Goal: Book appointment/travel/reservation

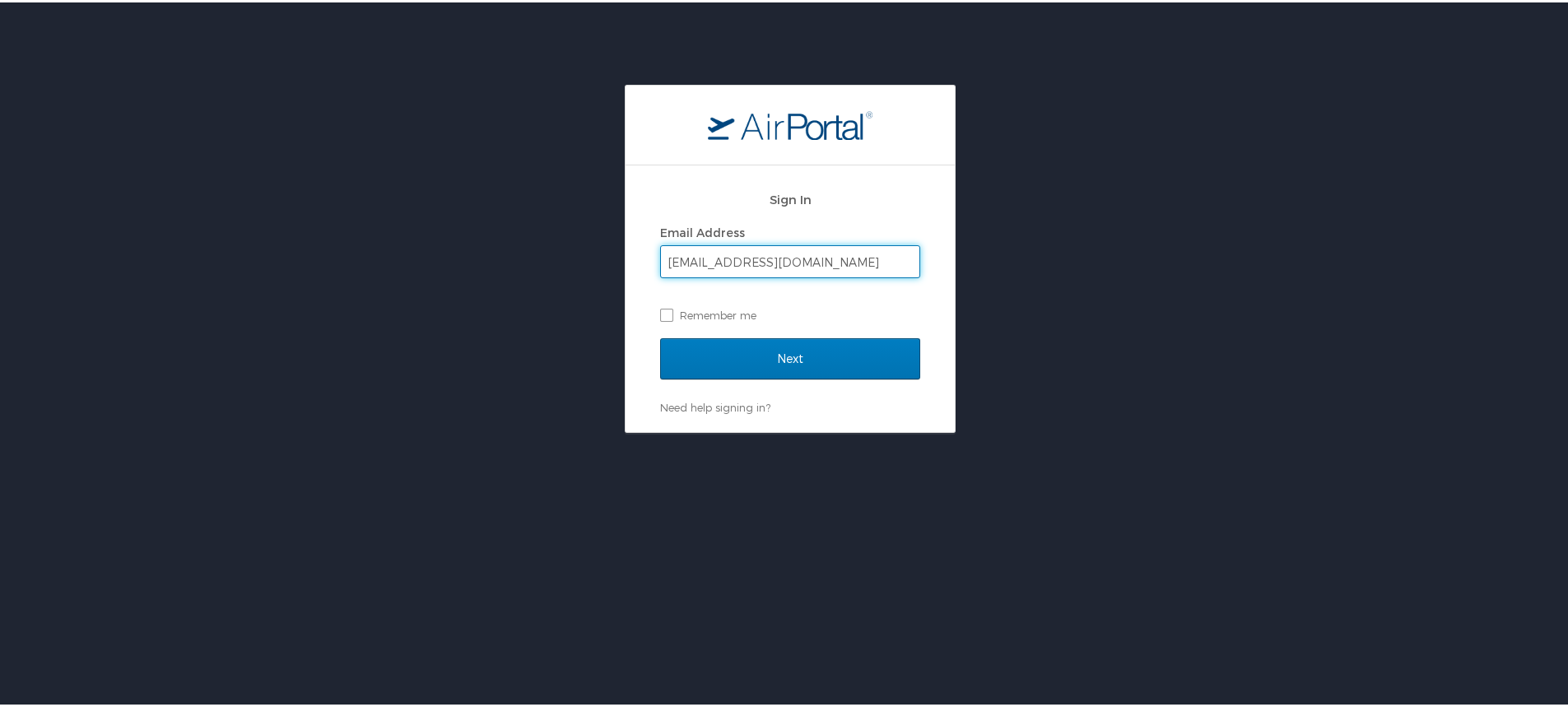
type input "[EMAIL_ADDRESS][DOMAIN_NAME]"
click at [660, 336] on input "Next" at bounding box center [790, 356] width 260 height 41
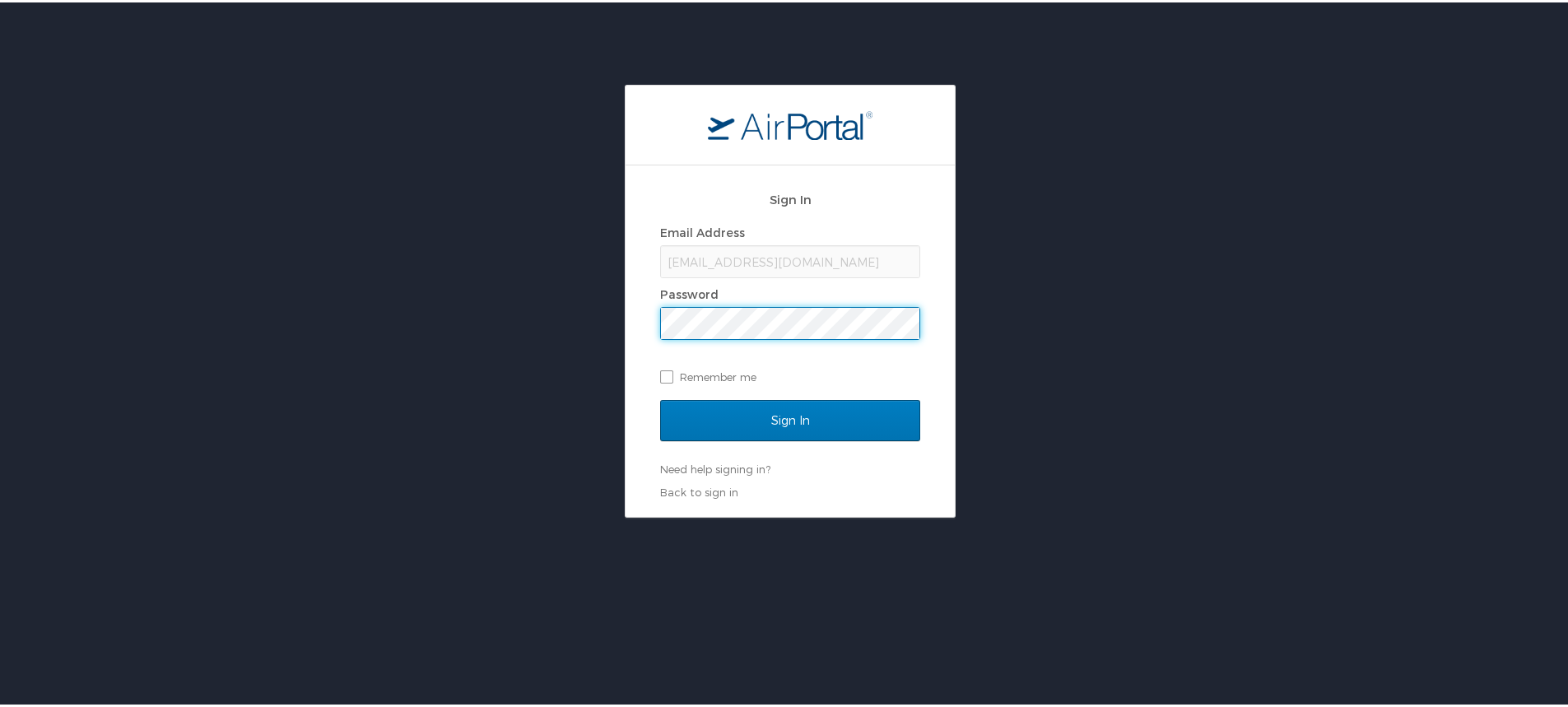
click at [660, 397] on input "Sign In" at bounding box center [790, 417] width 260 height 41
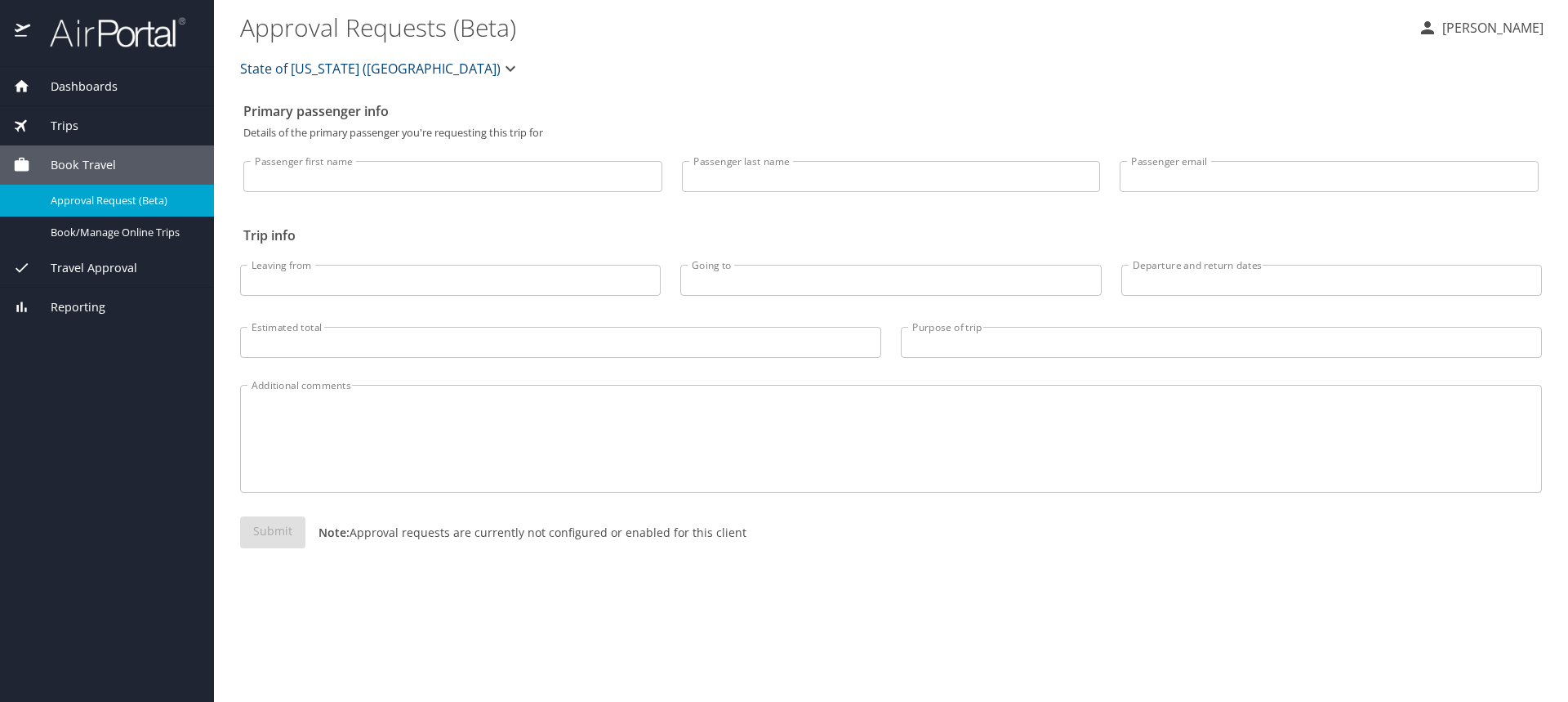
click at [90, 162] on span "Book Travel" at bounding box center [74, 165] width 86 height 18
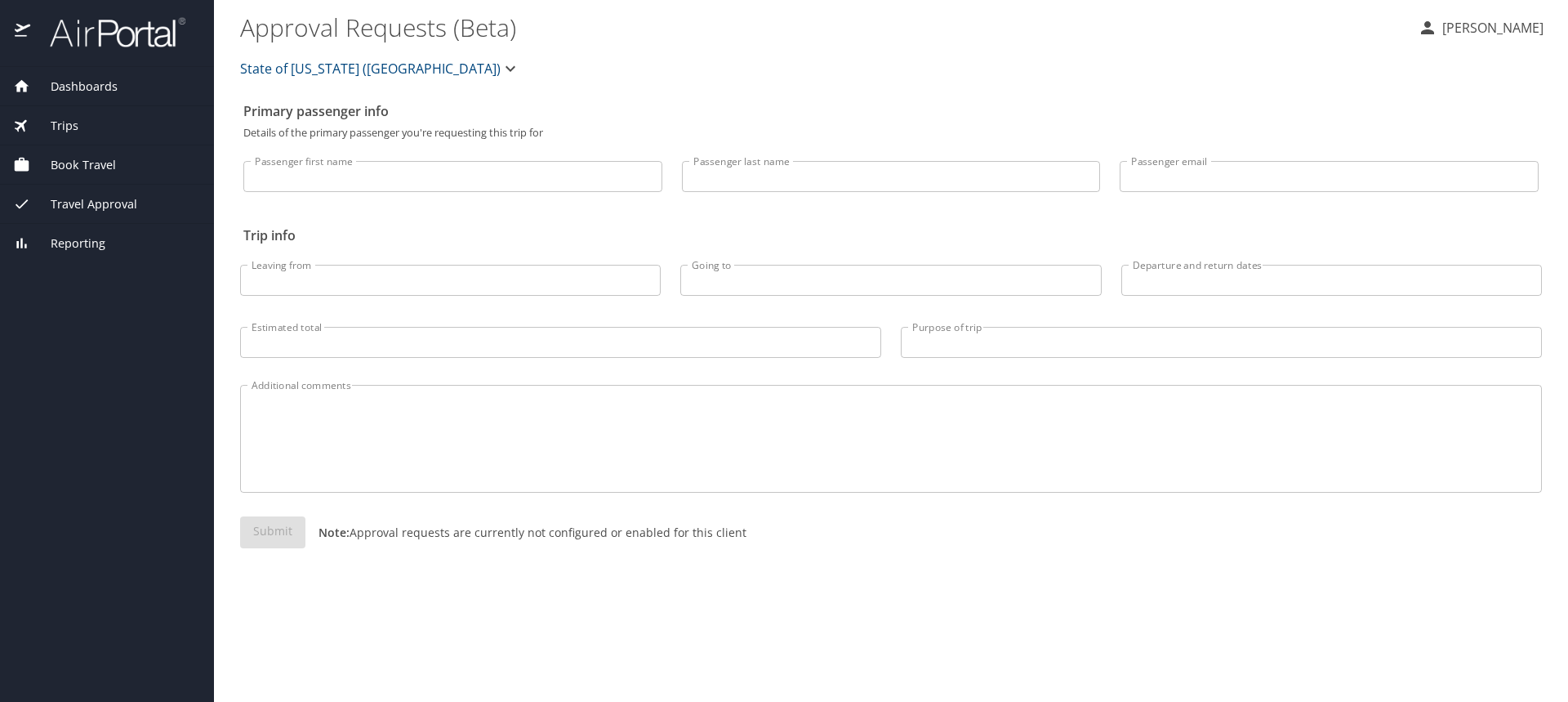
click at [90, 162] on span "Book Travel" at bounding box center [74, 165] width 86 height 18
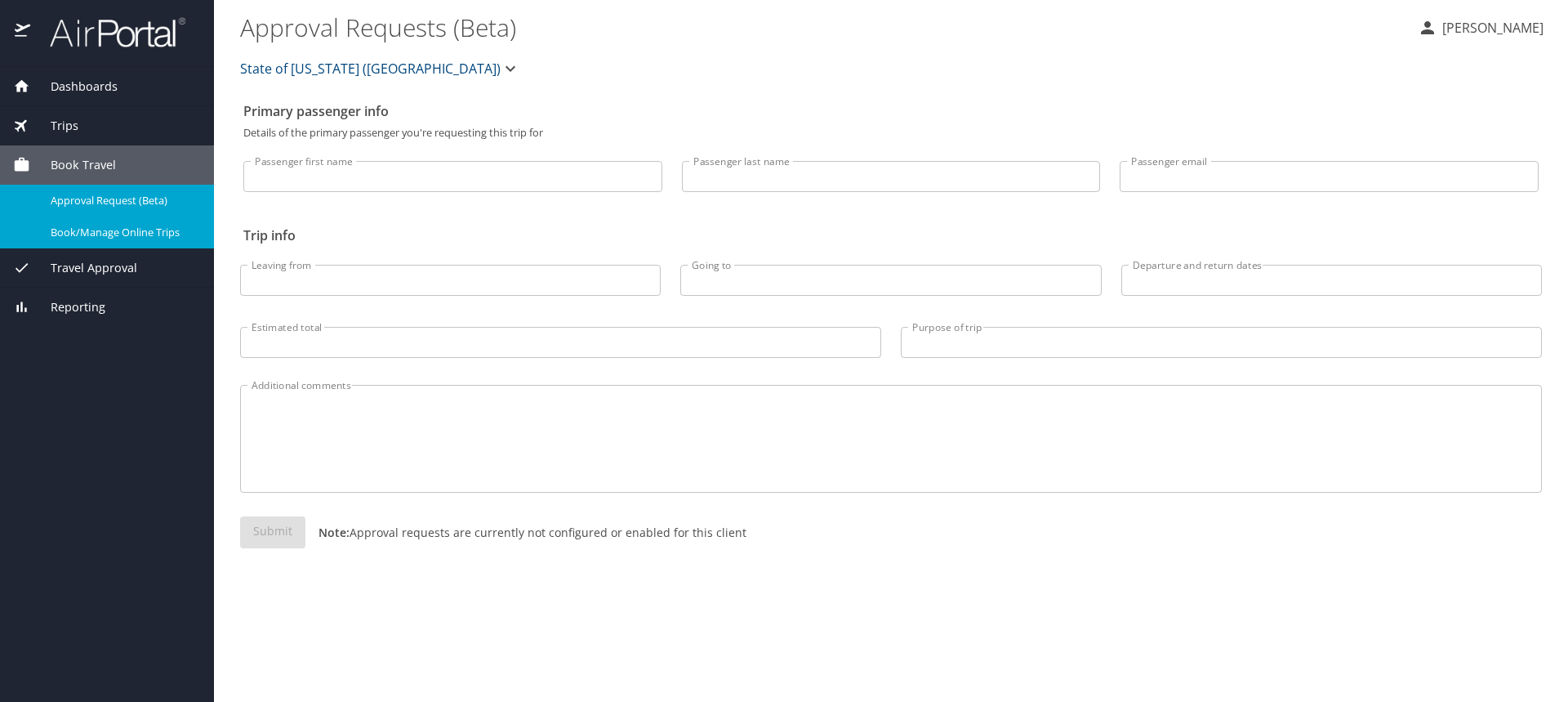
click at [107, 232] on span "Book/Manage Online Trips" at bounding box center [122, 232] width 144 height 16
